Goal: Transaction & Acquisition: Obtain resource

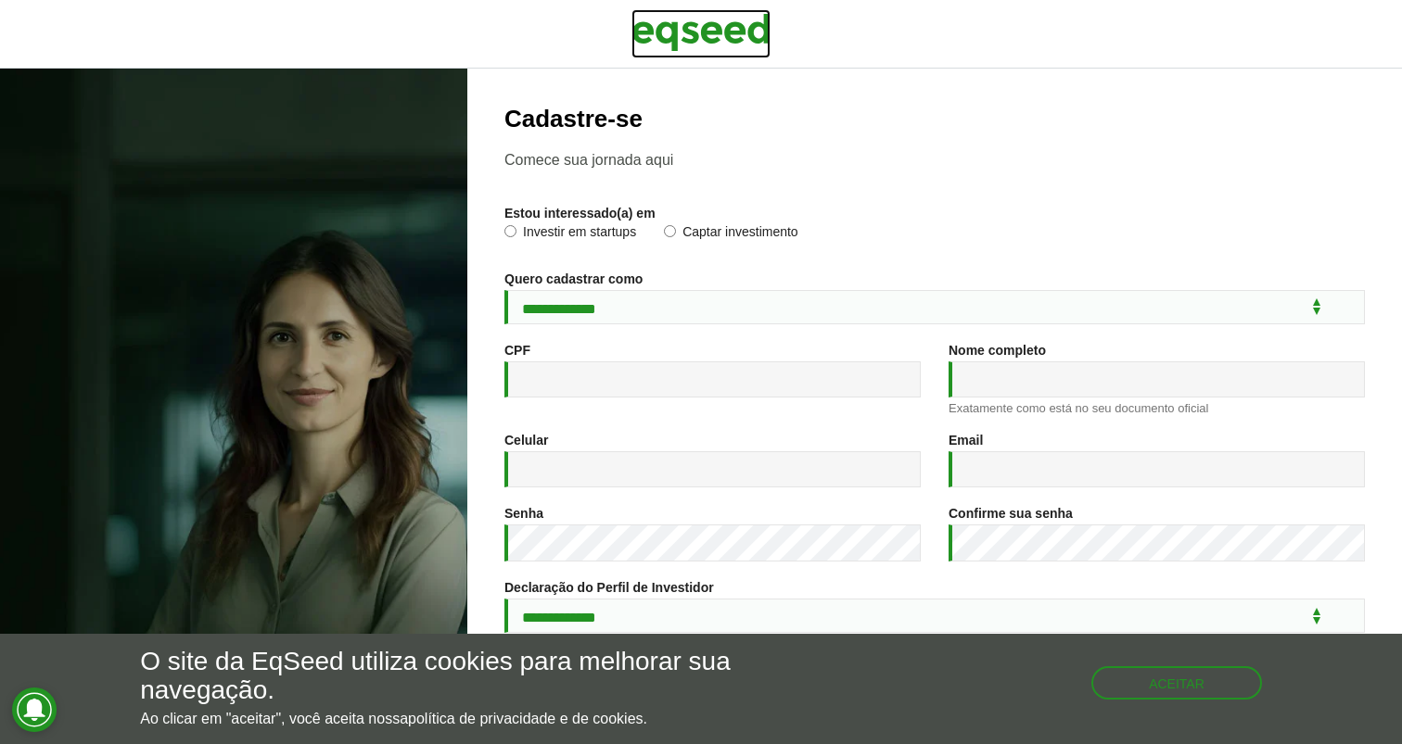
click at [722, 35] on img at bounding box center [700, 32] width 139 height 46
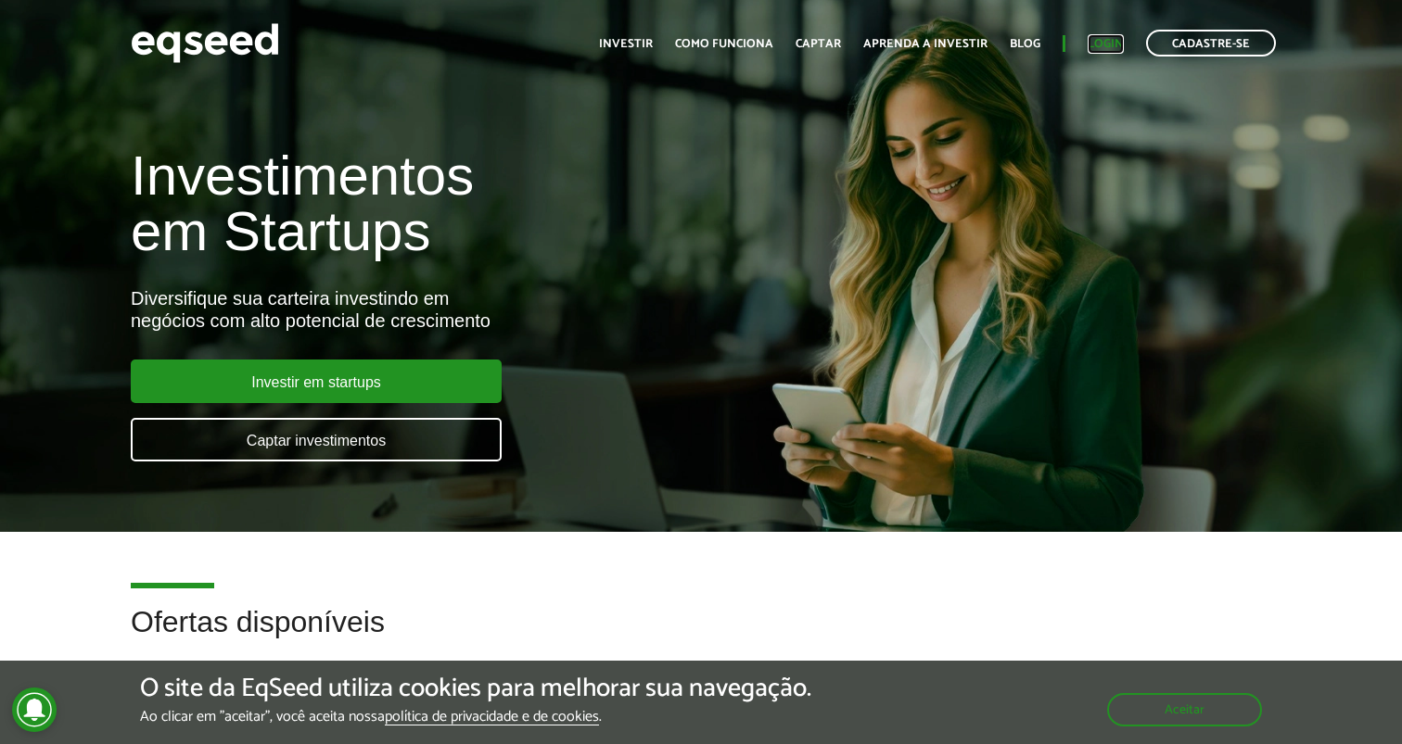
click at [1098, 39] on link "Login" at bounding box center [1106, 44] width 36 height 12
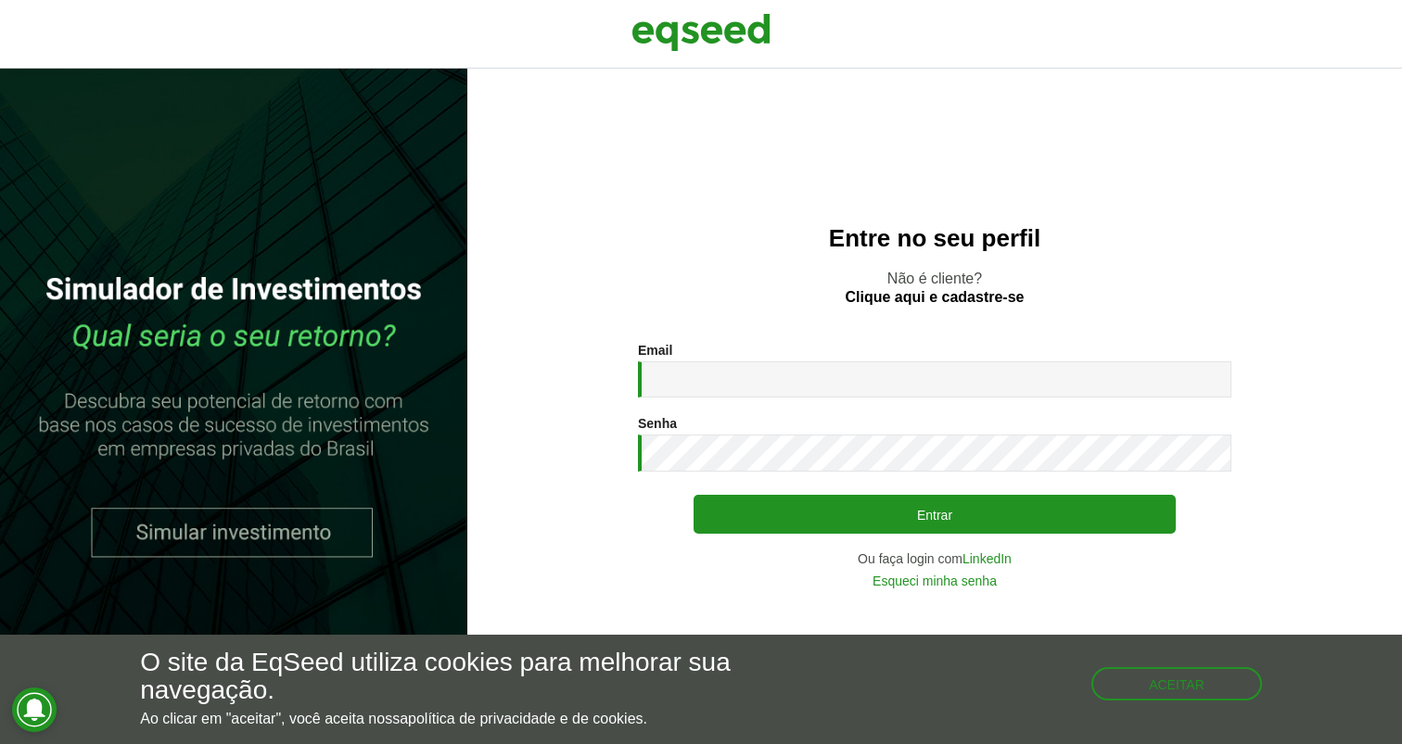
click at [590, 227] on h2 "Entre no seu perfil" at bounding box center [934, 238] width 860 height 27
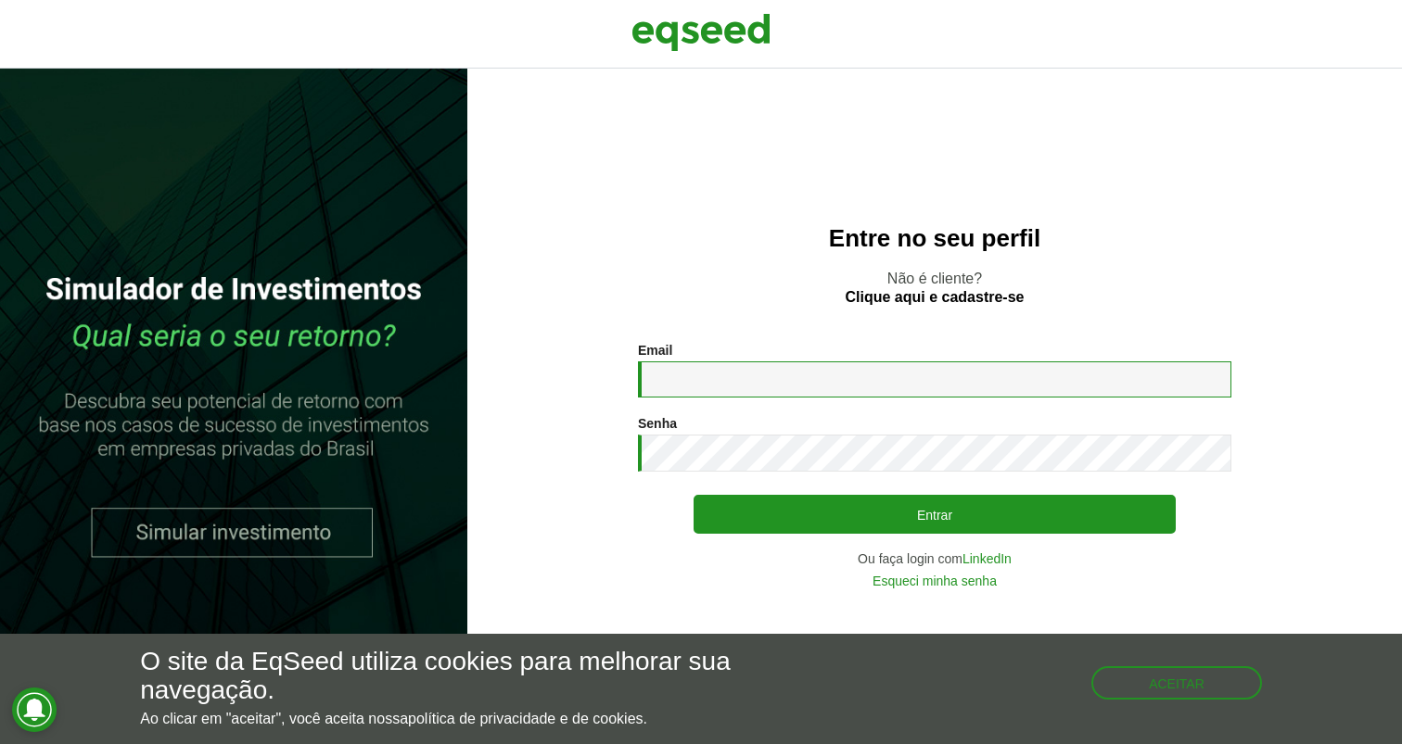
click at [711, 379] on input "Email *" at bounding box center [934, 380] width 593 height 36
type input "**********"
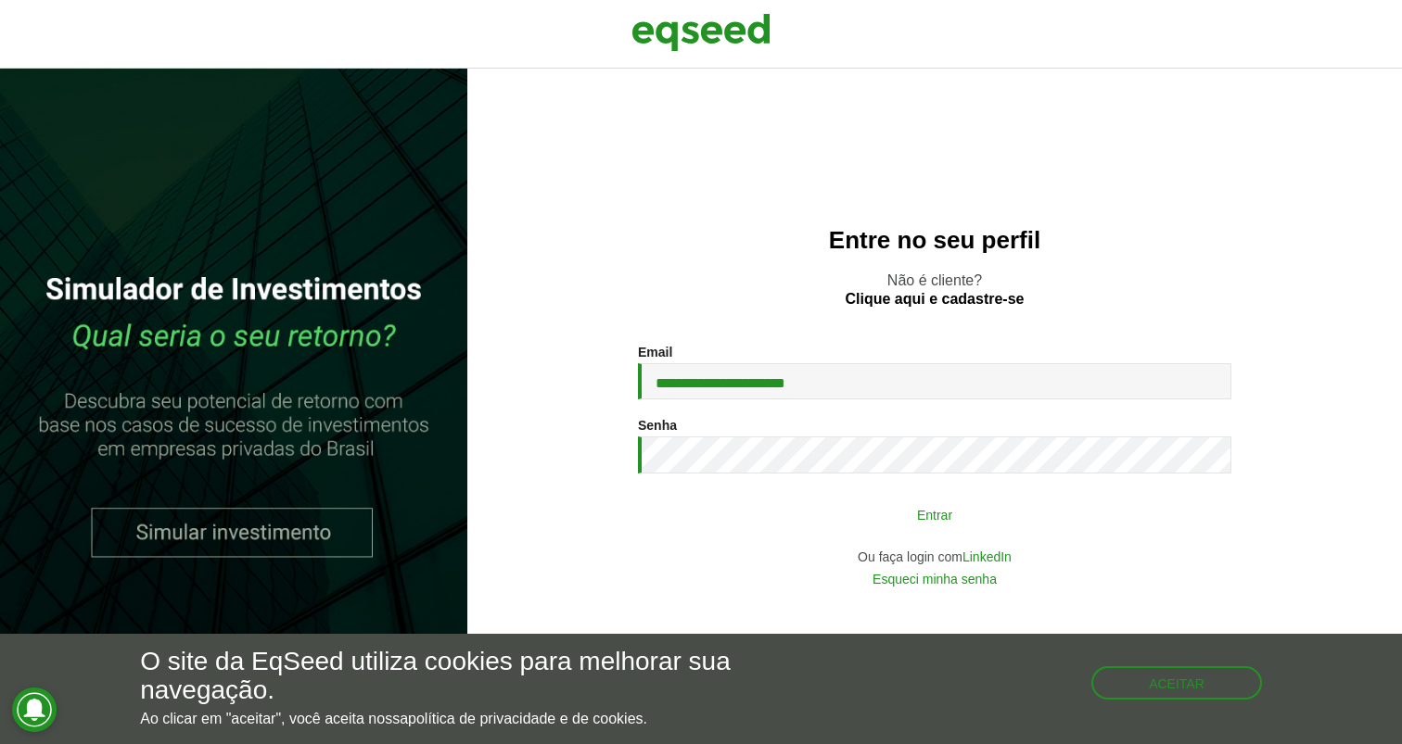
click at [866, 514] on button "Entrar" at bounding box center [934, 514] width 482 height 35
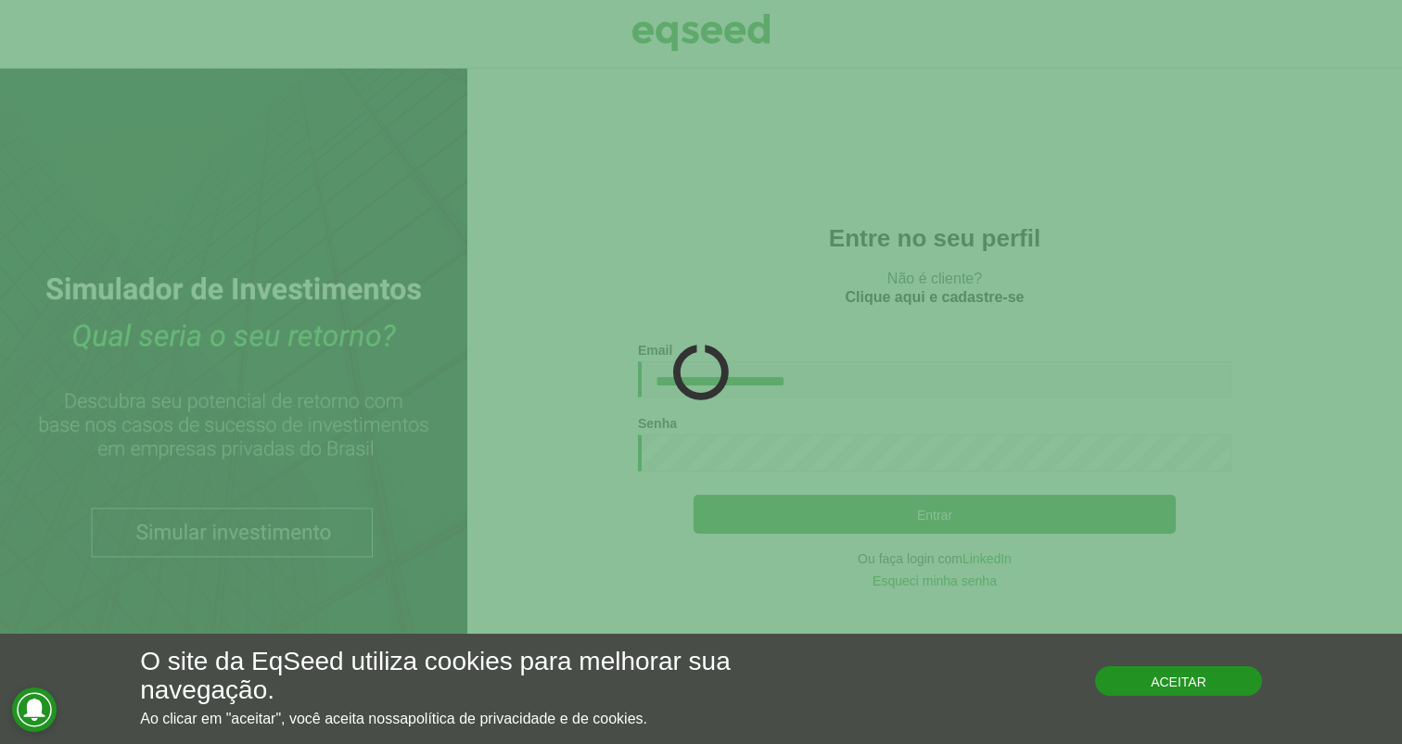
click at [1140, 675] on button "Aceitar" at bounding box center [1178, 682] width 167 height 30
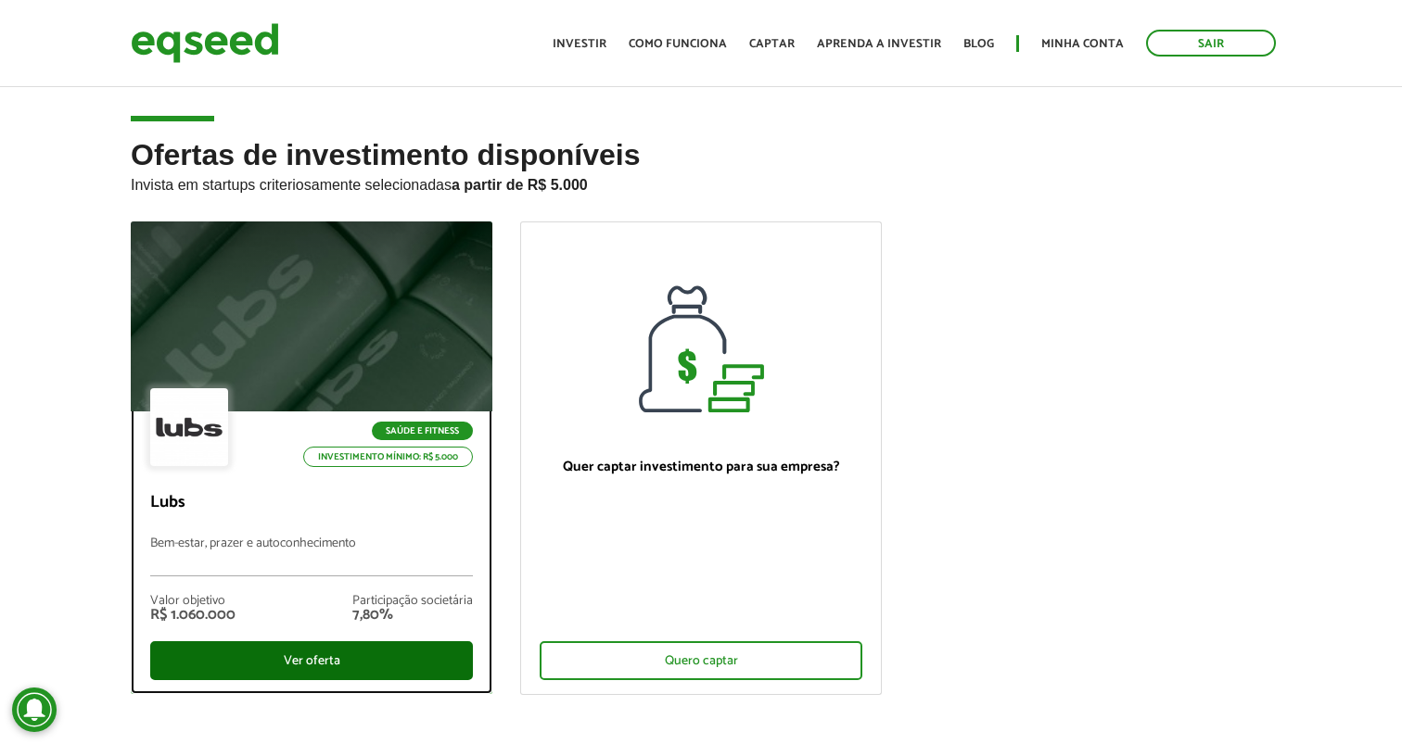
click at [314, 665] on div "Ver oferta" at bounding box center [311, 661] width 323 height 39
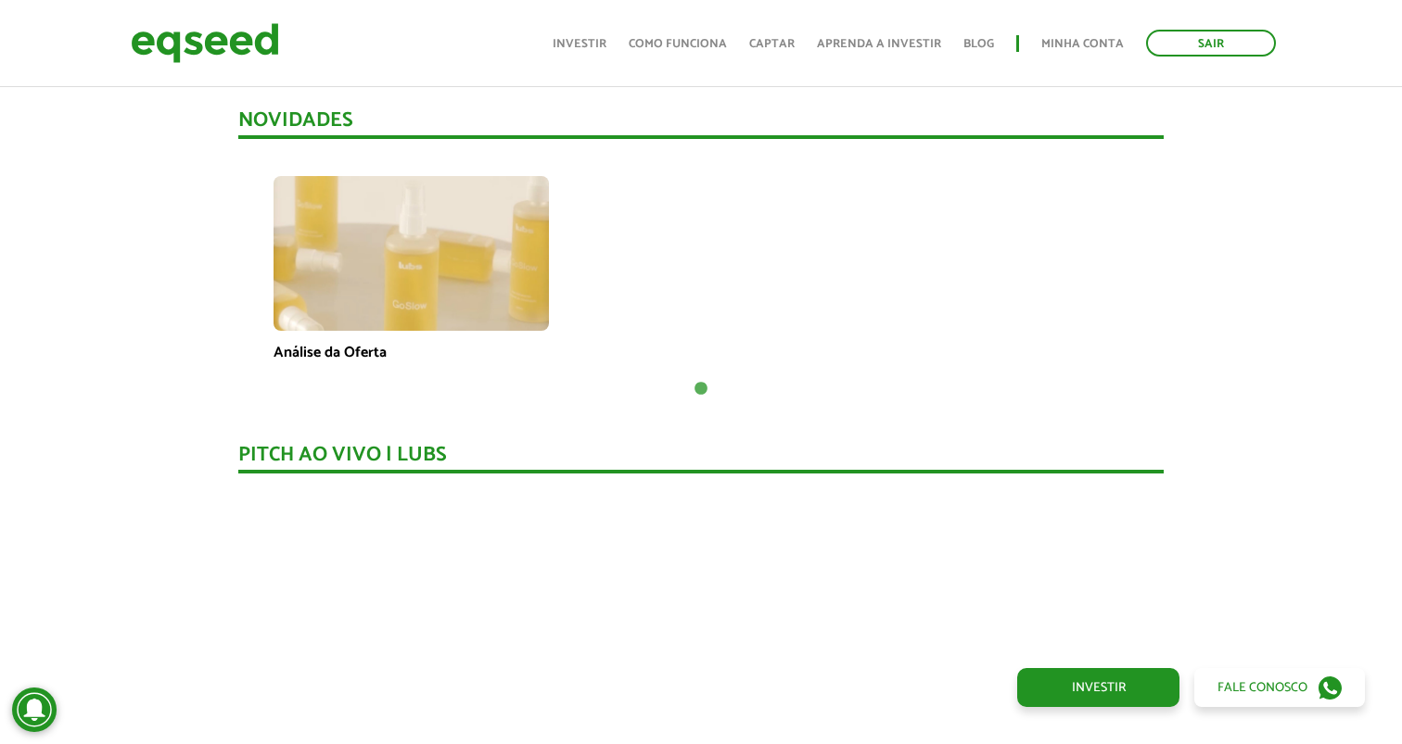
scroll to position [1387, 0]
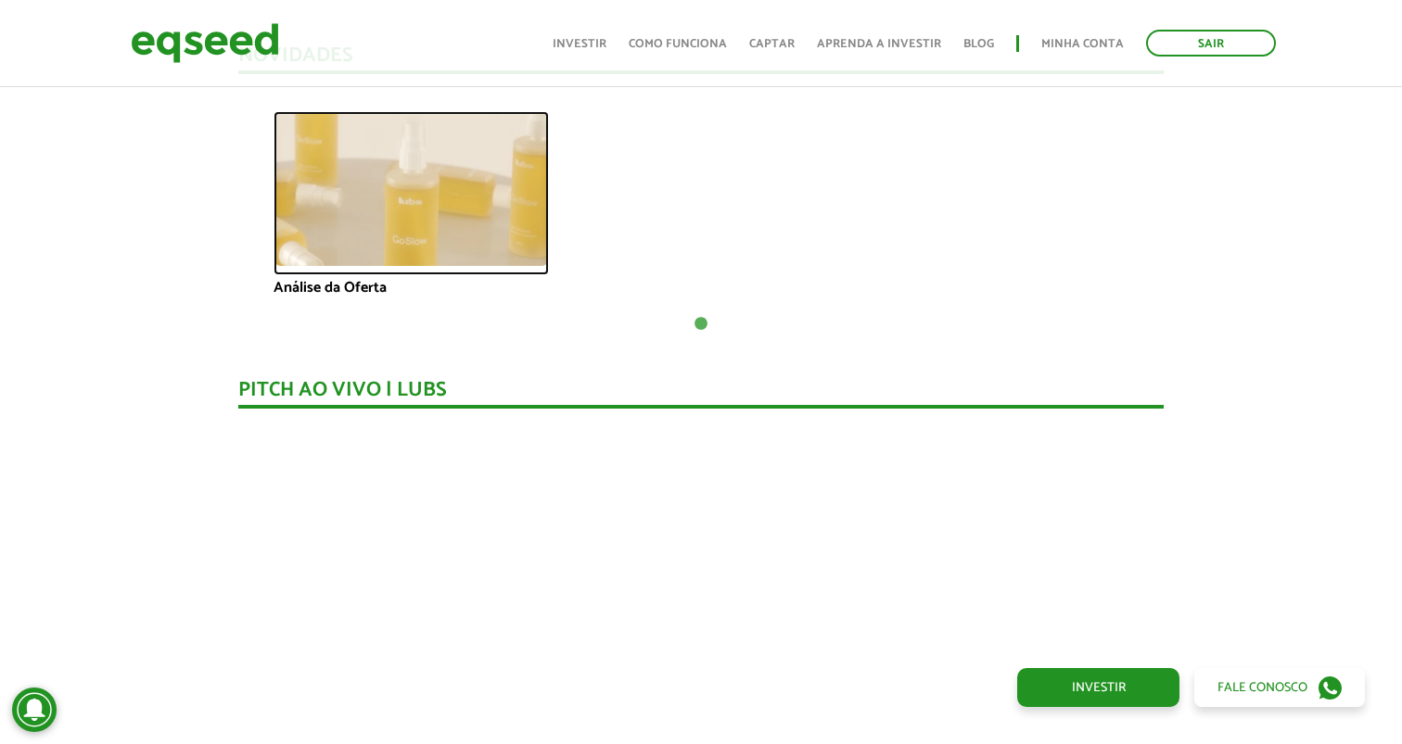
click at [385, 183] on img at bounding box center [411, 188] width 275 height 155
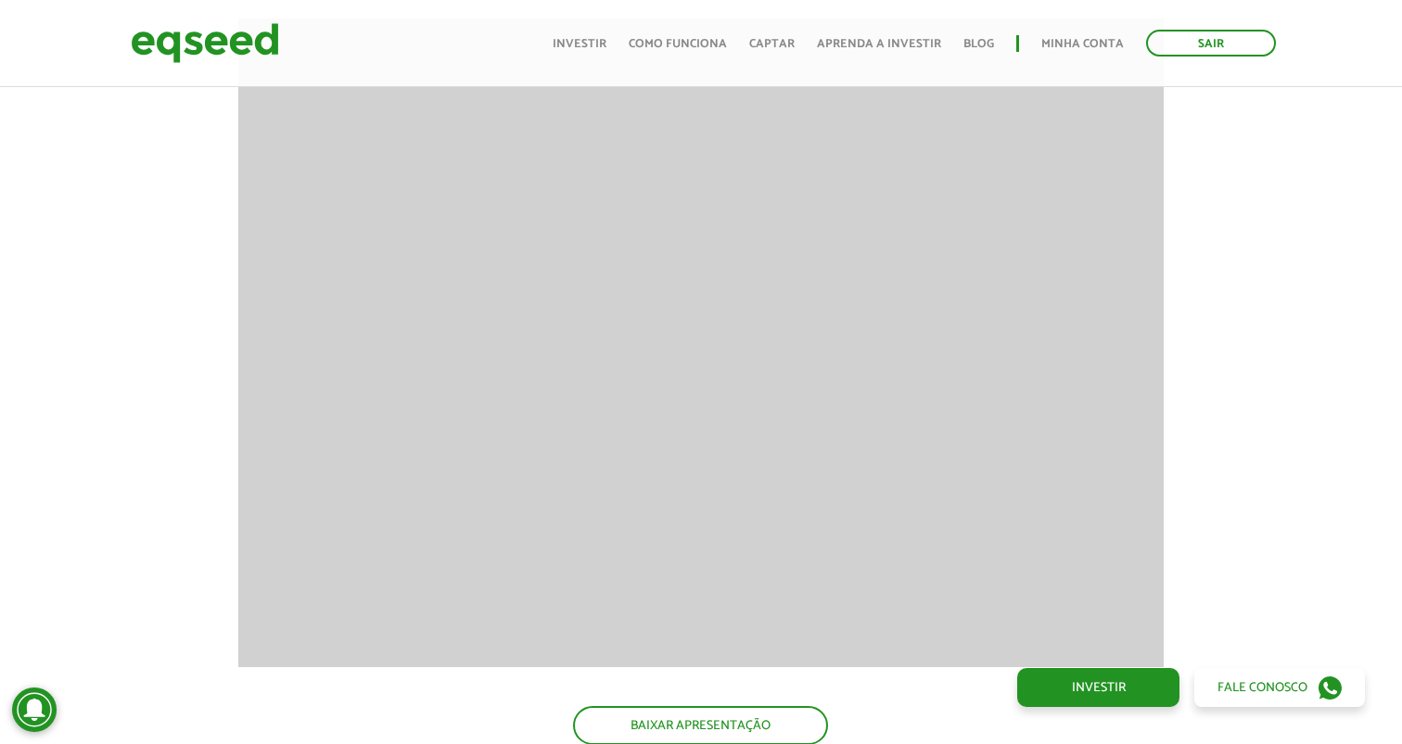
scroll to position [2459, 0]
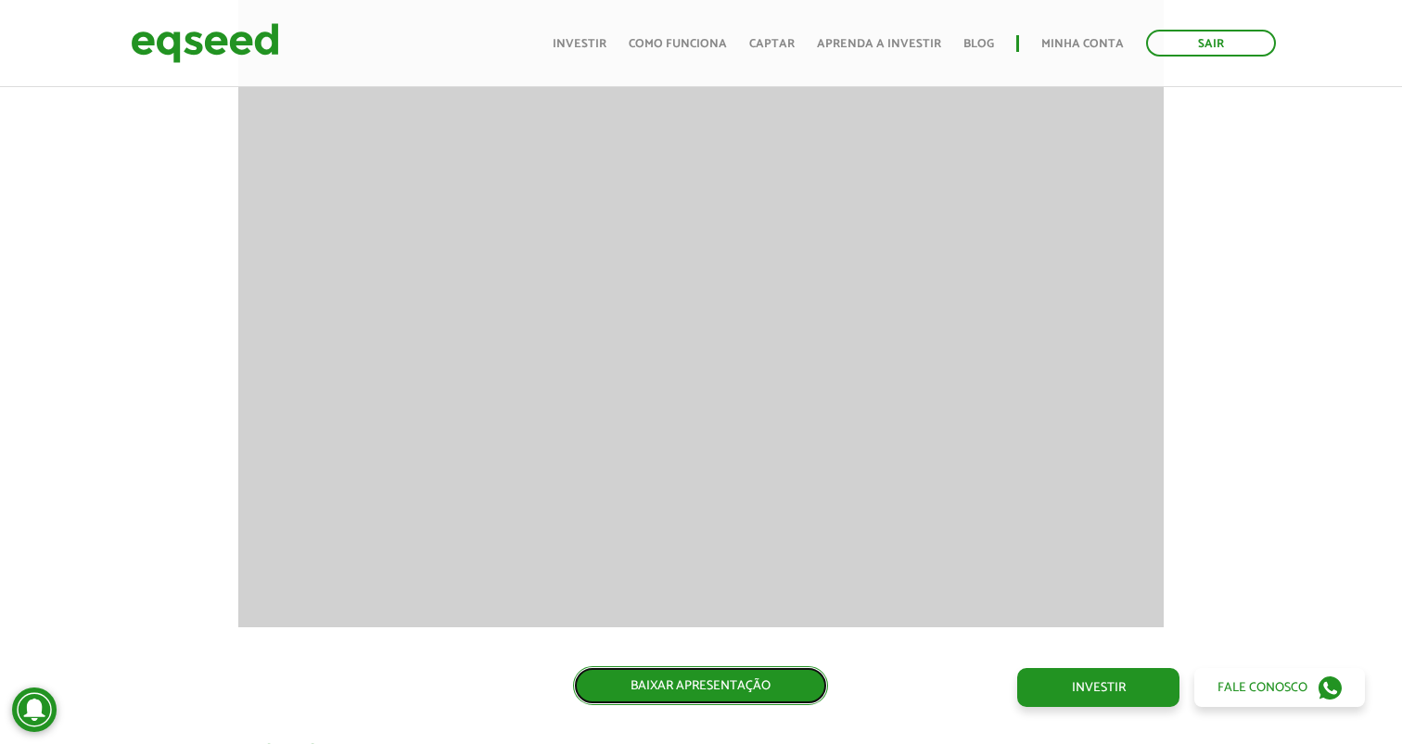
click at [702, 681] on link "BAIXAR APRESENTAÇÃO" at bounding box center [700, 686] width 255 height 39
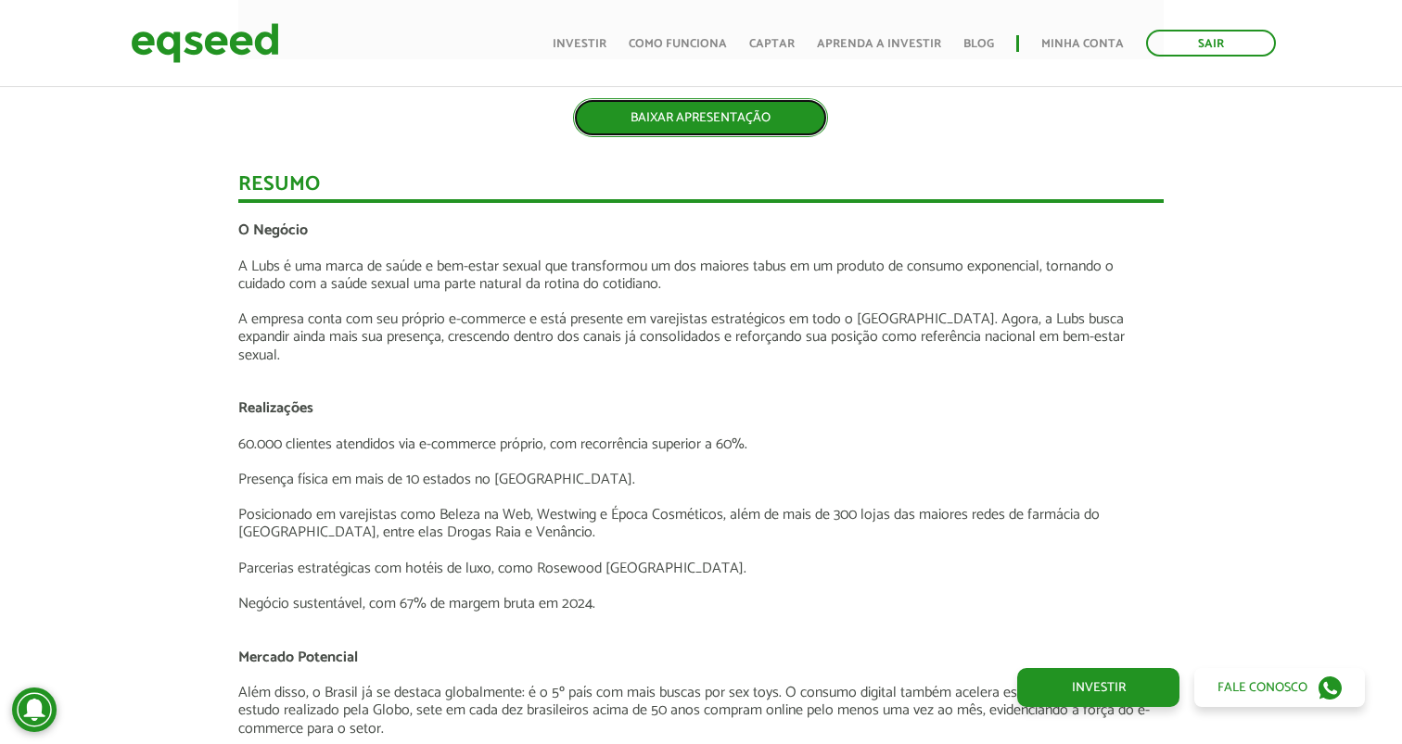
scroll to position [3659, 0]
